Goal: Information Seeking & Learning: Learn about a topic

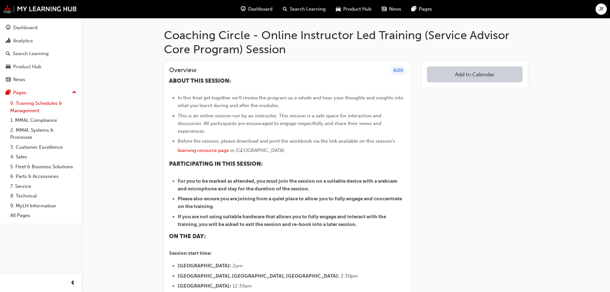
click at [31, 108] on link "0. Training Schedules & Management" at bounding box center [43, 106] width 71 height 17
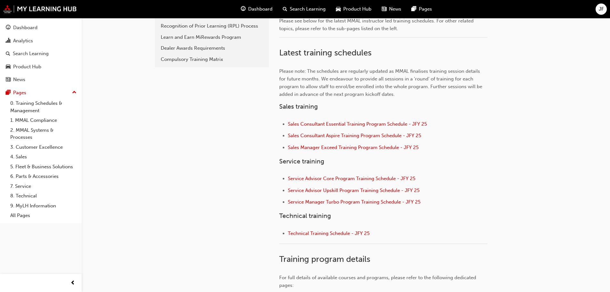
scroll to position [192, 0]
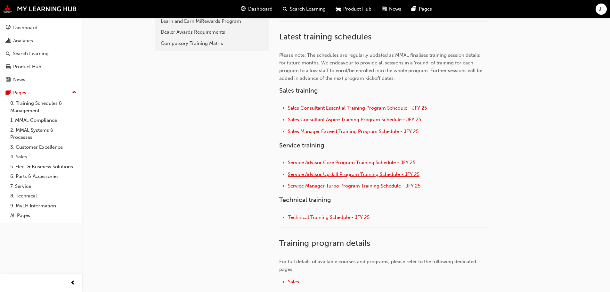
click at [356, 176] on span "Service Advisor Upskill Program Training Schedule - JFY 25" at bounding box center [354, 174] width 132 height 6
